Goal: Find specific page/section: Find specific page/section

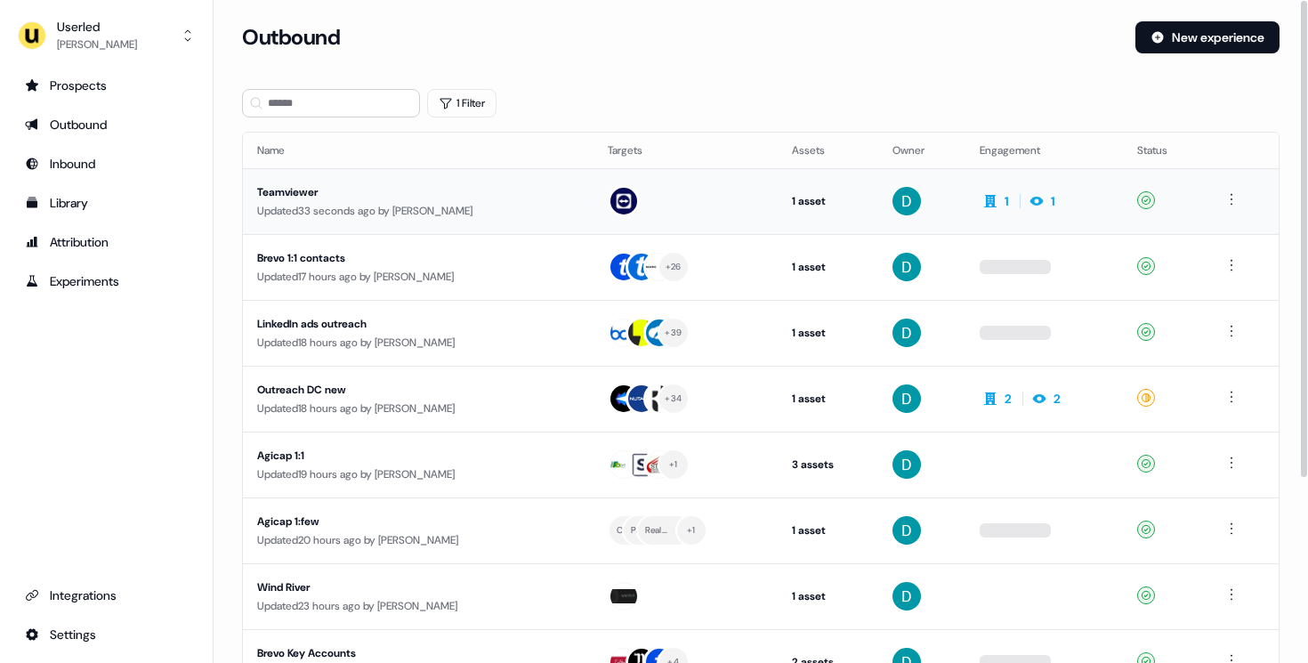
click at [371, 216] on div "Updated 33 seconds ago by [PERSON_NAME]" at bounding box center [418, 211] width 322 height 18
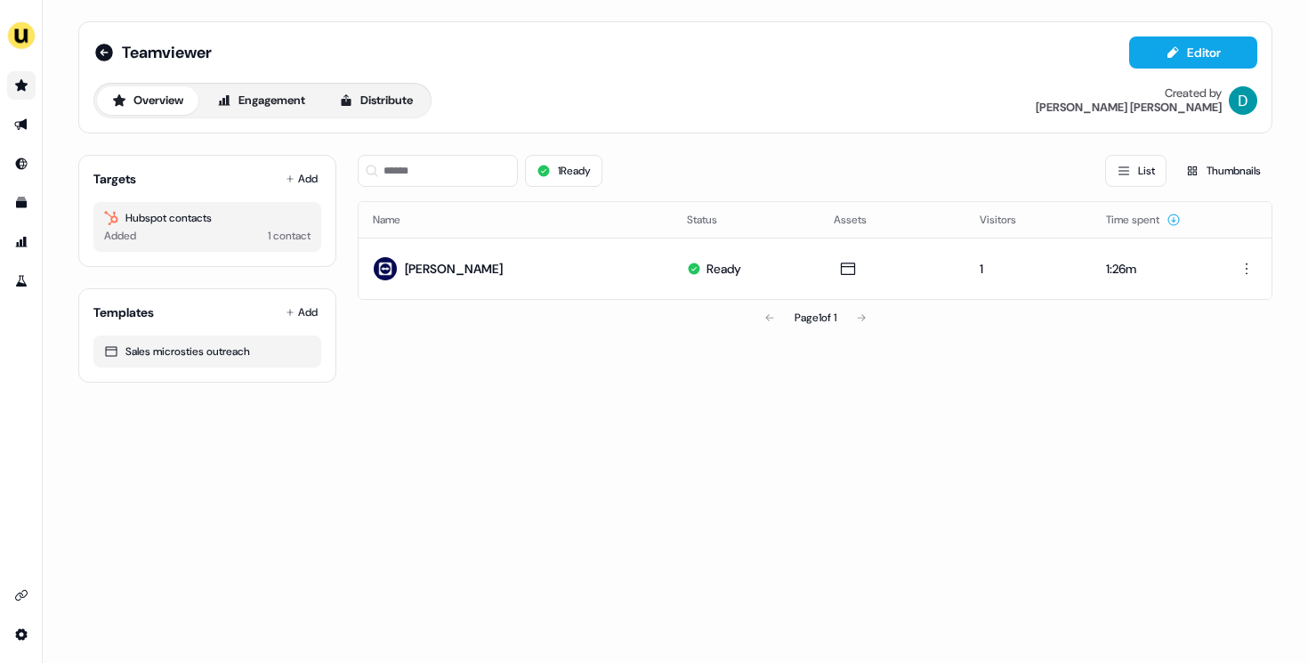
click at [12, 92] on link "Go to prospects" at bounding box center [21, 85] width 28 height 28
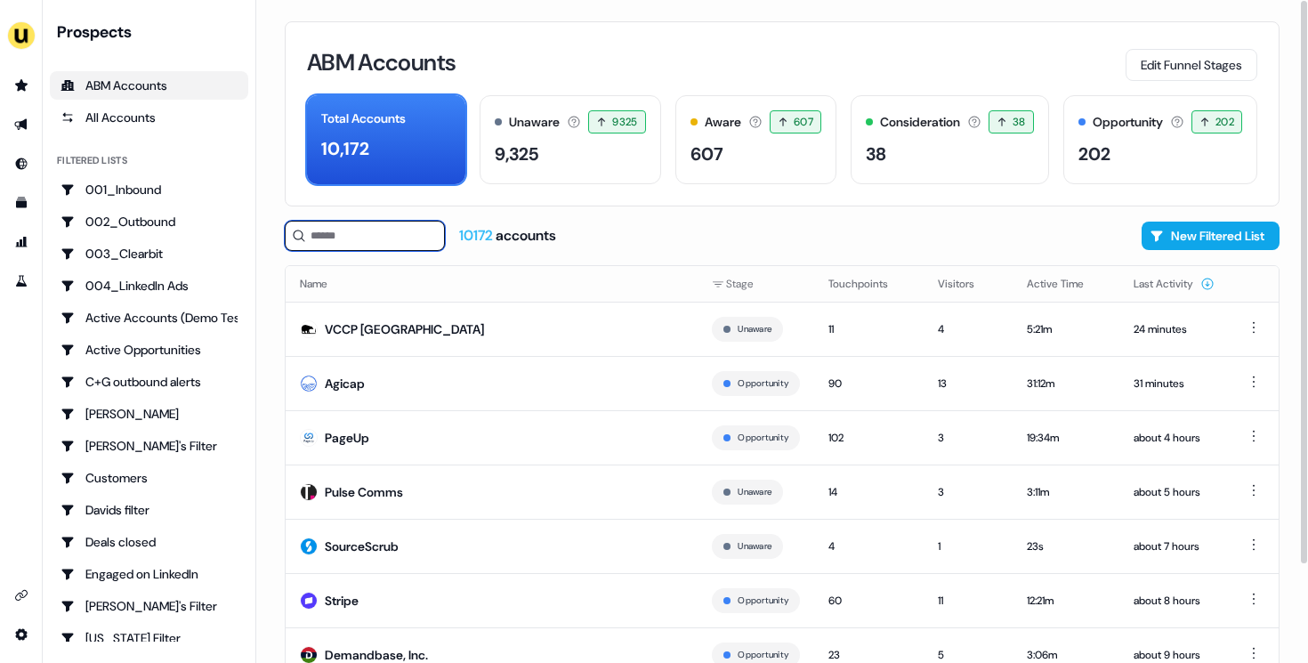
click at [344, 240] on input at bounding box center [365, 236] width 160 height 30
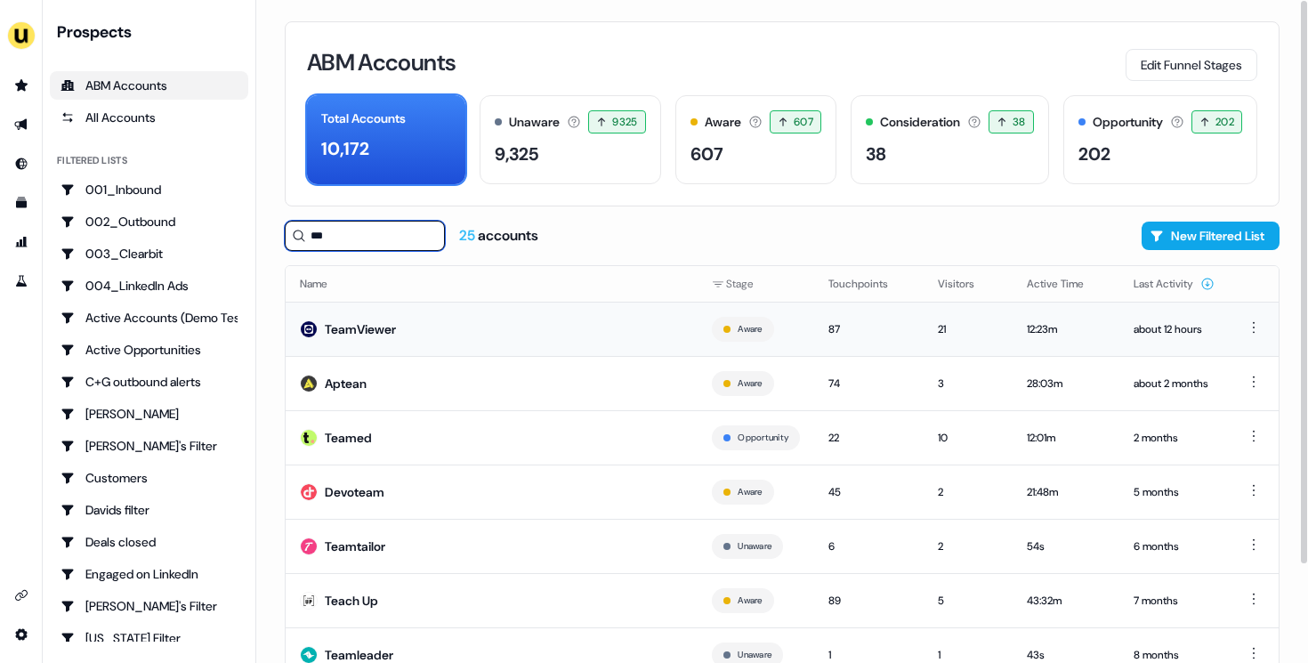
type input "***"
click at [430, 305] on td "TeamViewer" at bounding box center [492, 329] width 412 height 54
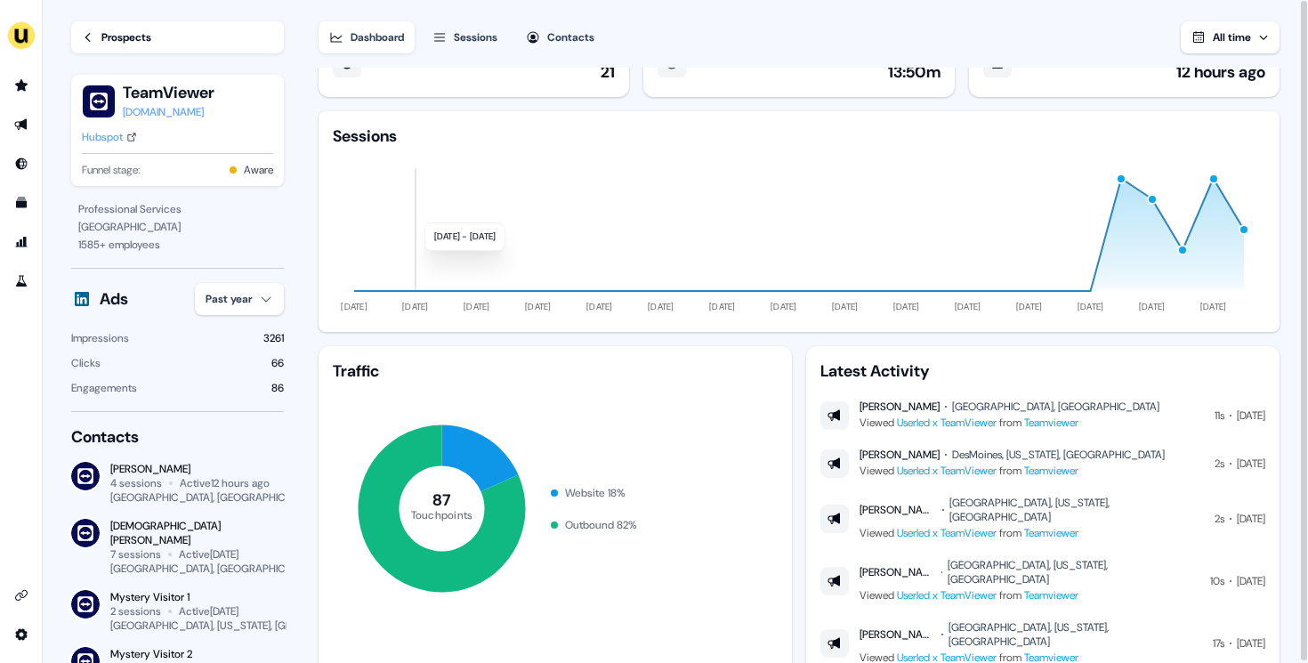
scroll to position [47, 0]
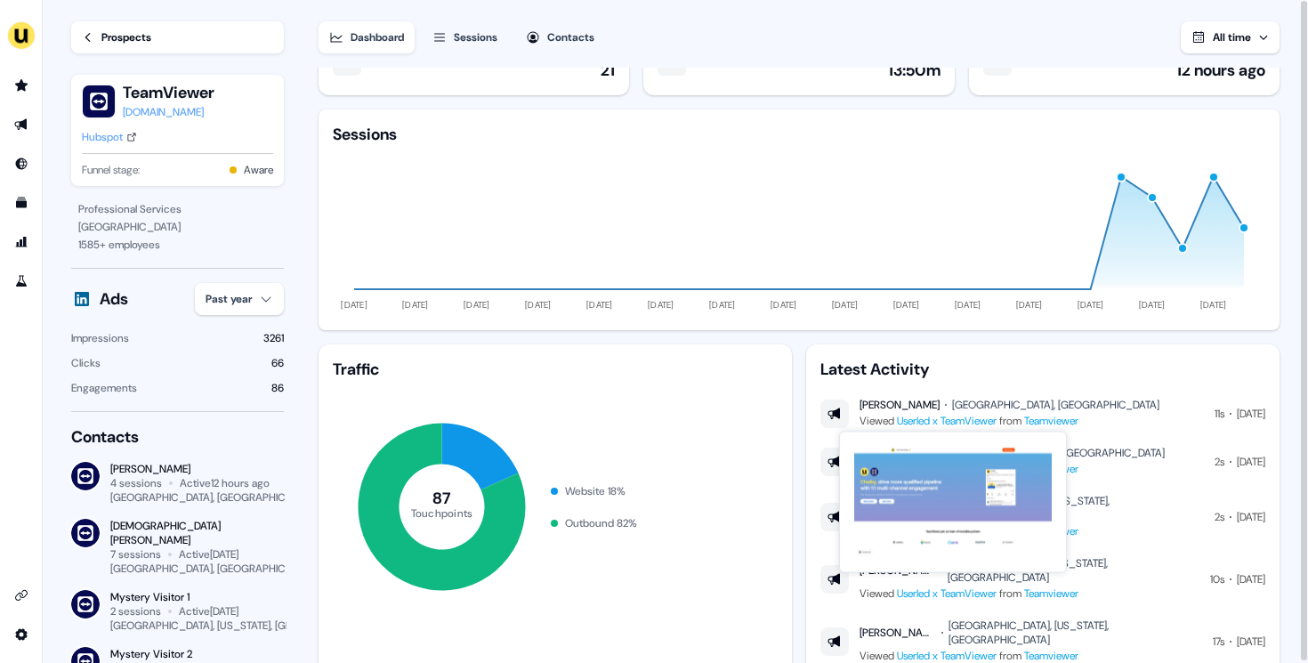
click at [1061, 420] on link "Teamviewer" at bounding box center [1051, 421] width 54 height 14
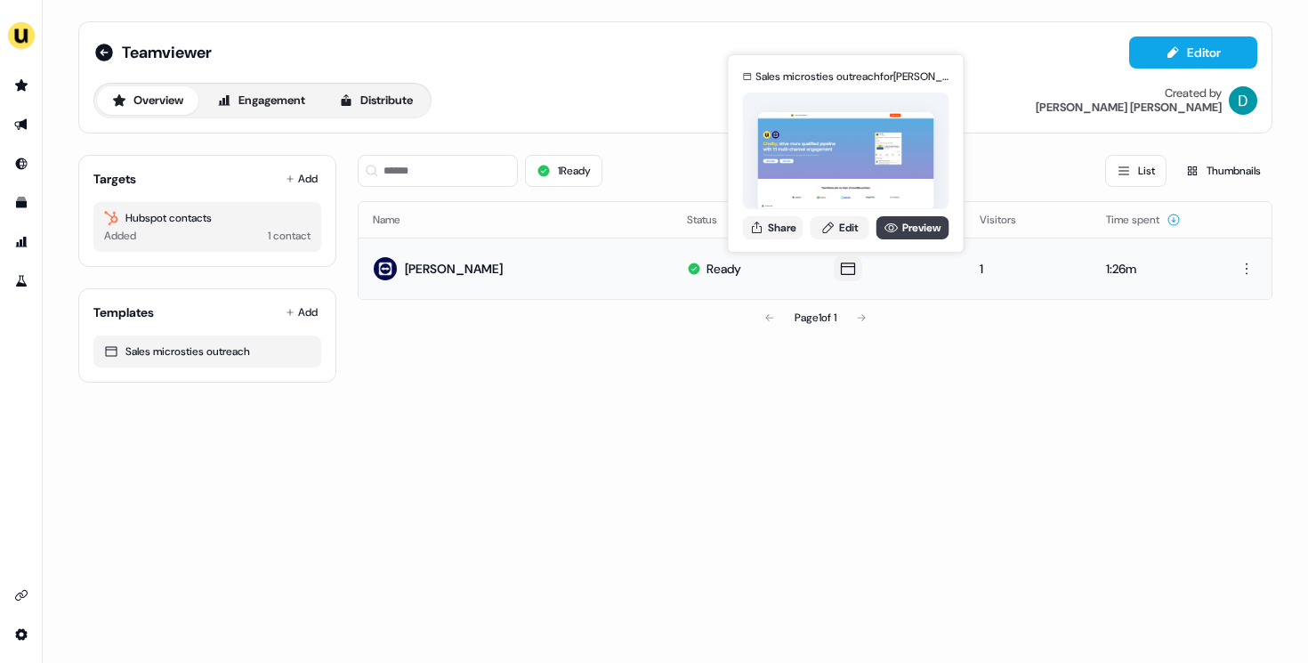
click at [907, 230] on link "Preview" at bounding box center [912, 227] width 73 height 23
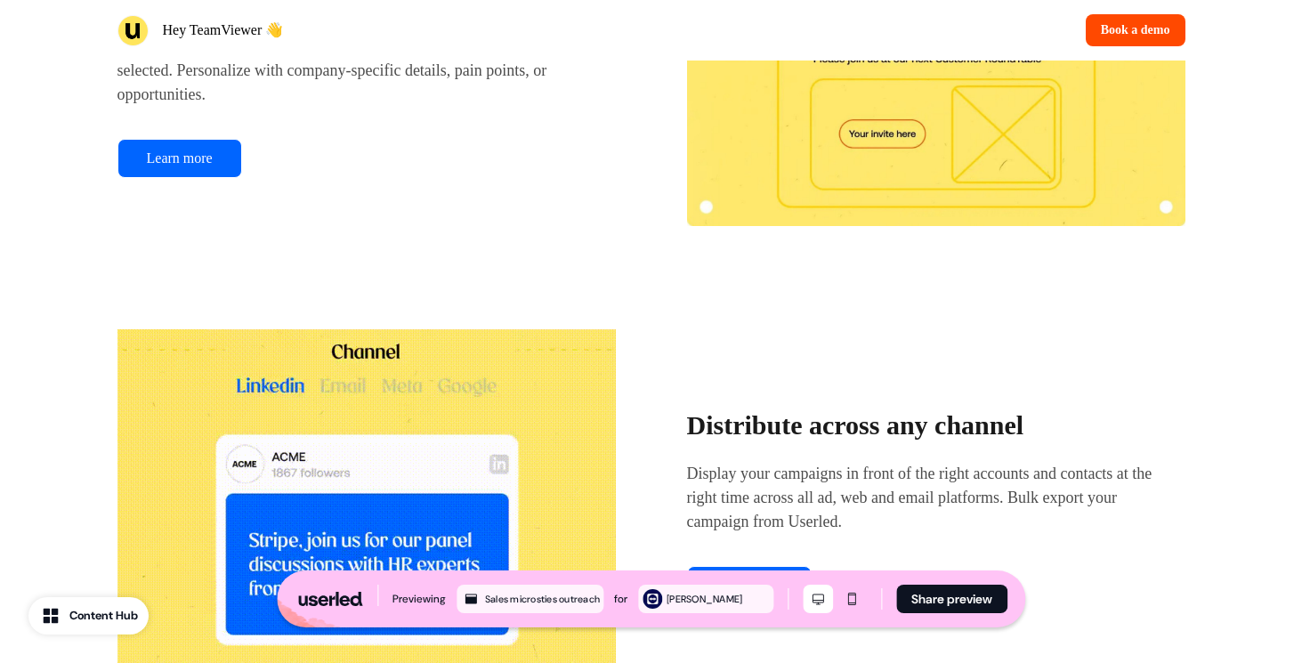
scroll to position [2313, 0]
